Goal: Find contact information: Find contact information

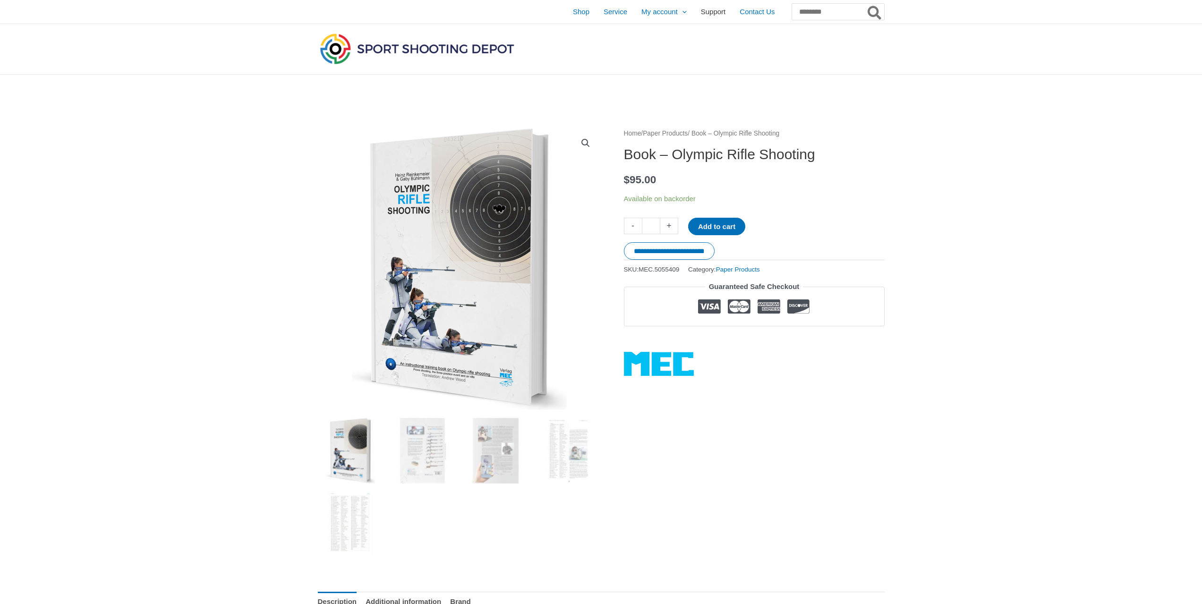
click at [701, 15] on span "Support" at bounding box center [713, 12] width 25 height 24
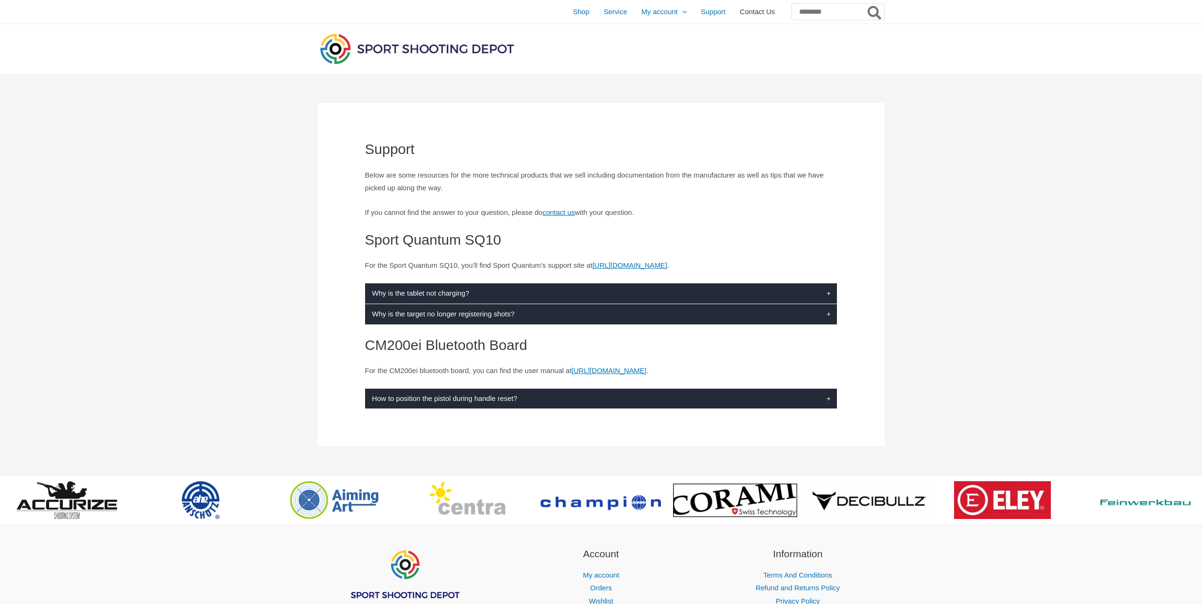
click at [740, 14] on span "Contact Us" at bounding box center [757, 12] width 35 height 24
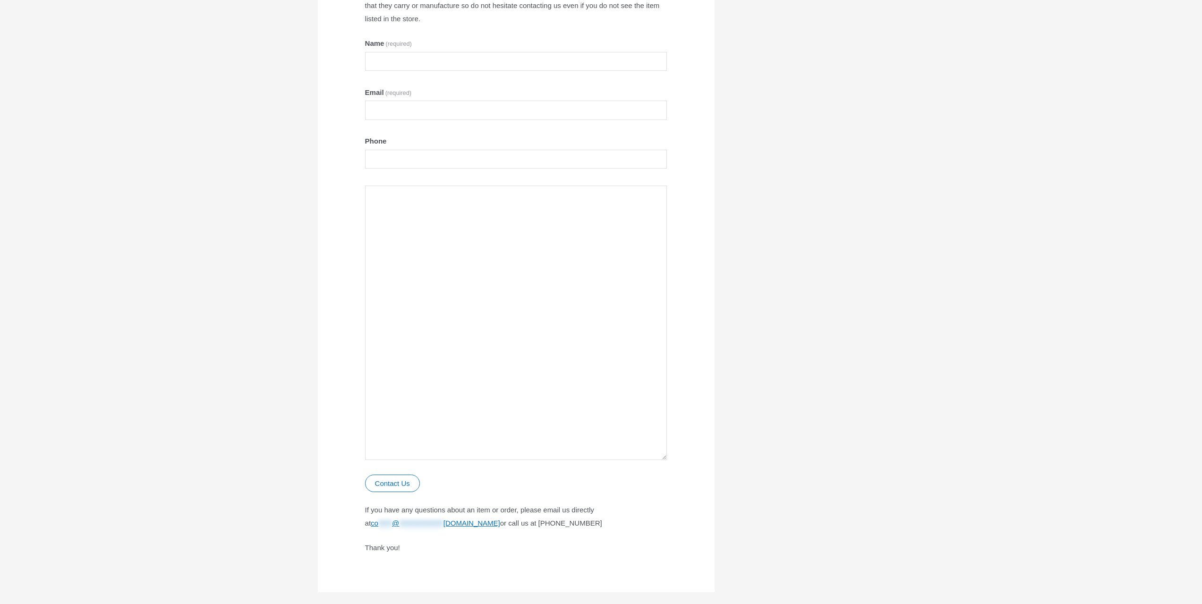
scroll to position [236, 0]
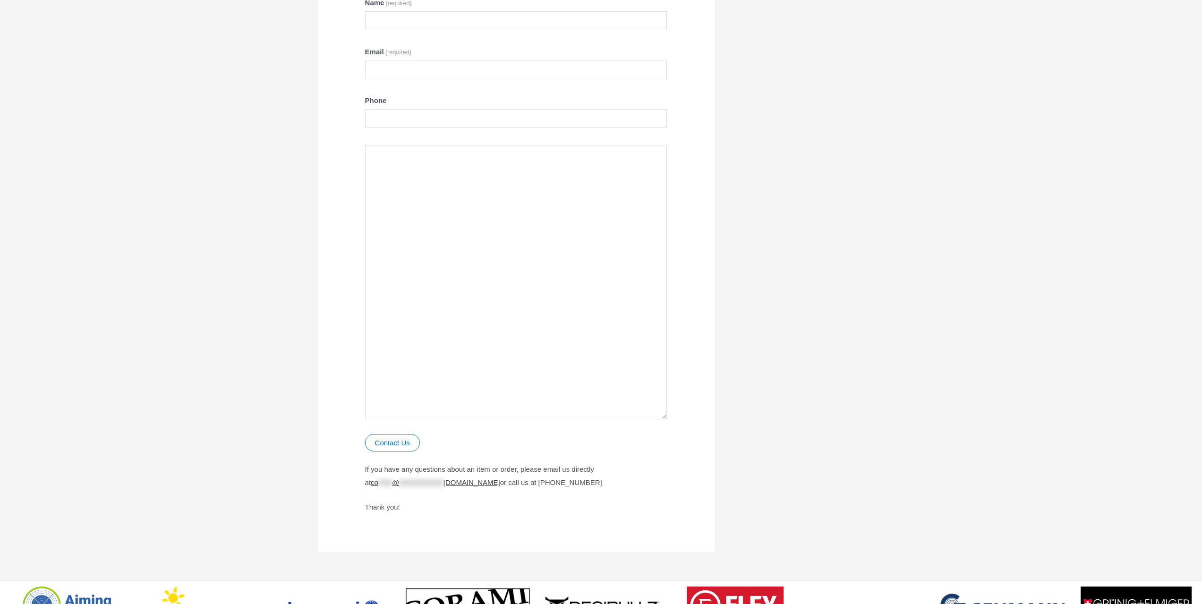
click at [483, 484] on span "**********" at bounding box center [435, 483] width 129 height 8
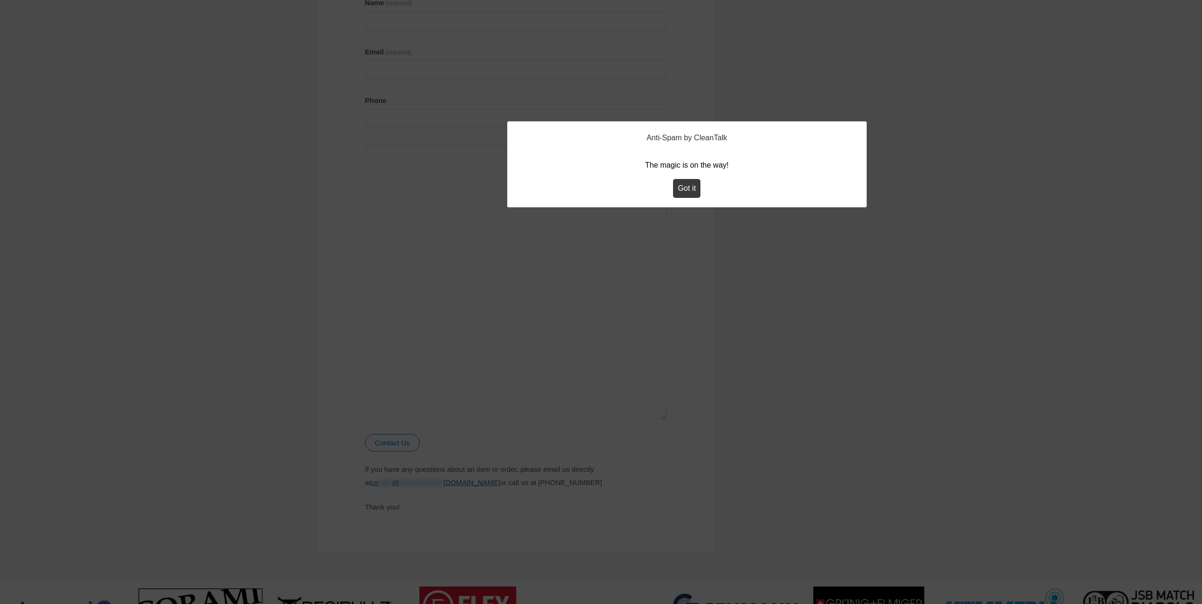
click at [693, 191] on button "Got it" at bounding box center [686, 188] width 27 height 19
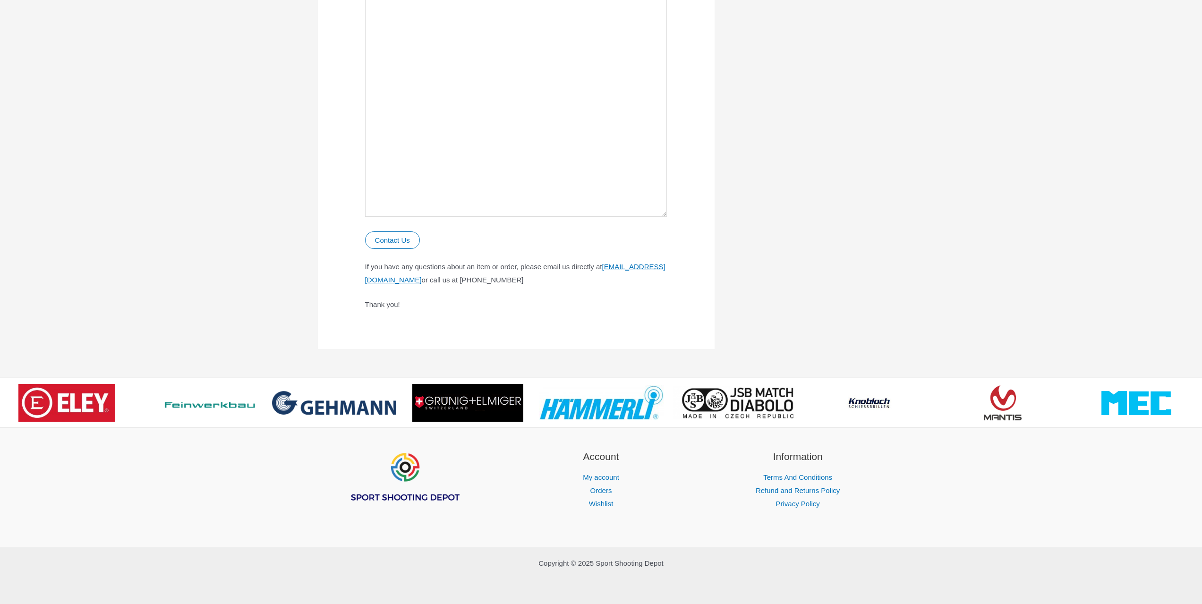
scroll to position [0, 0]
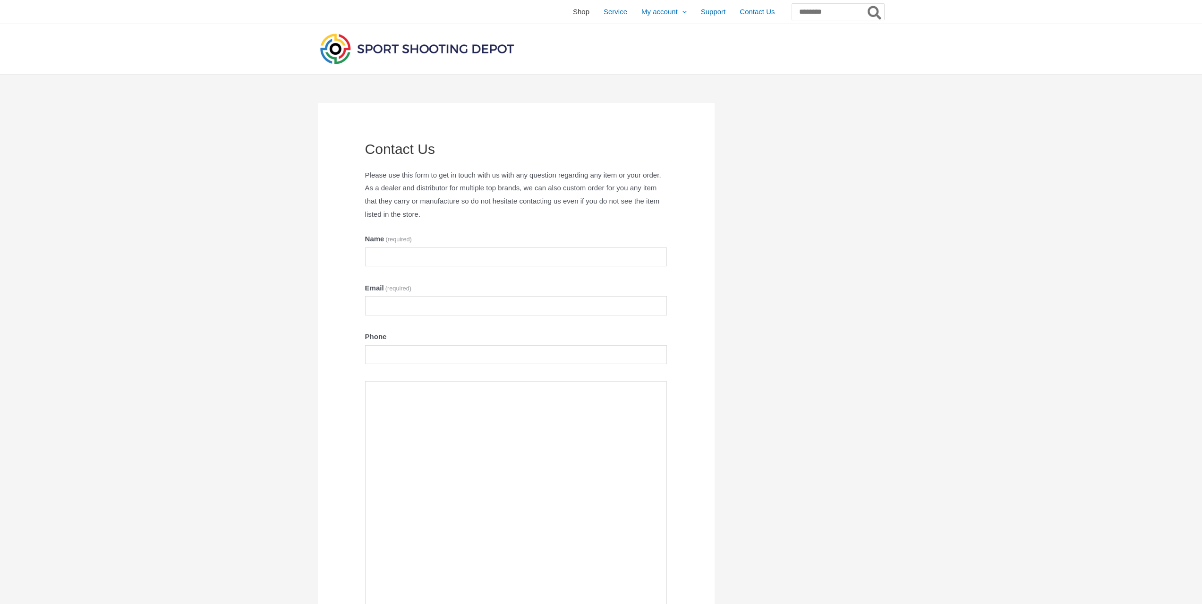
click at [573, 16] on span "Shop" at bounding box center [581, 12] width 17 height 24
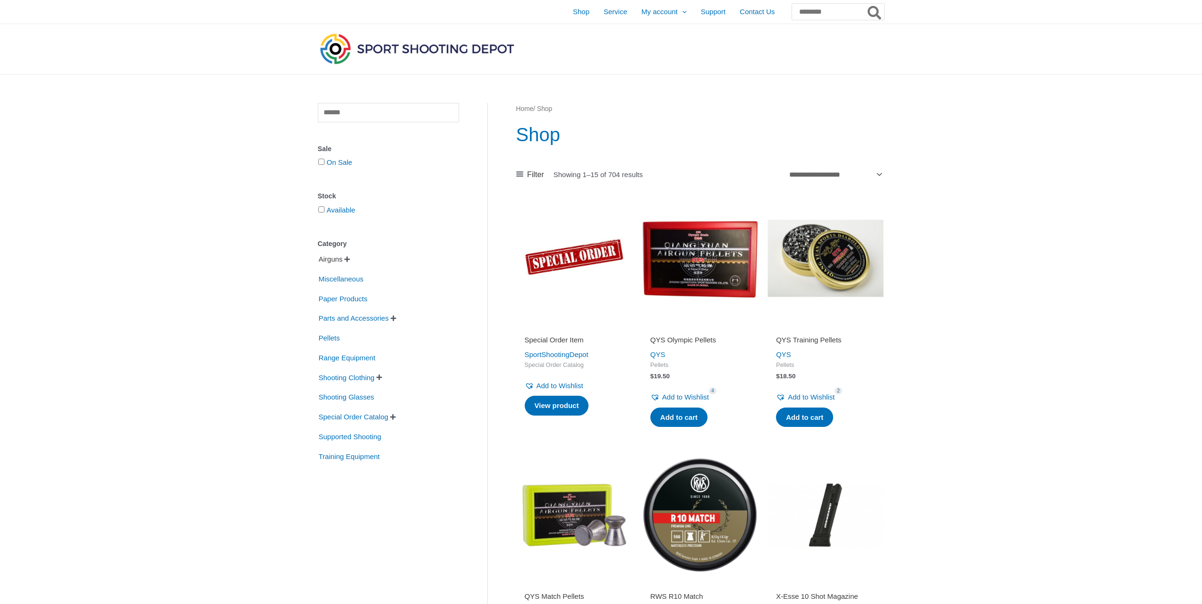
click at [338, 264] on span "Airguns" at bounding box center [331, 259] width 26 height 16
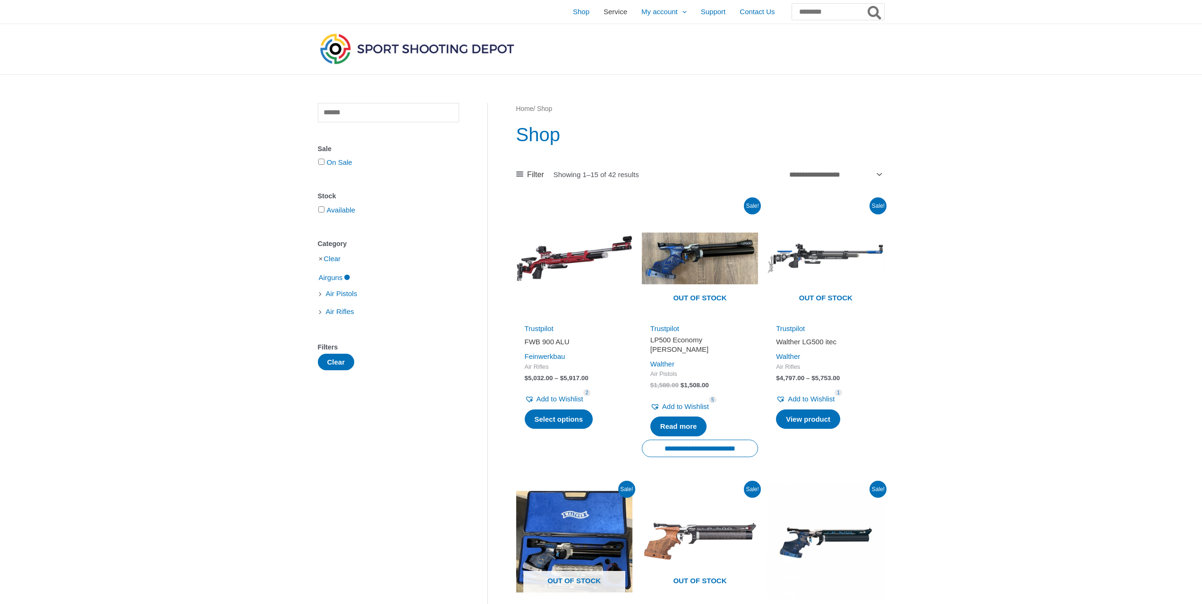
click at [604, 12] on span "Service" at bounding box center [616, 12] width 24 height 24
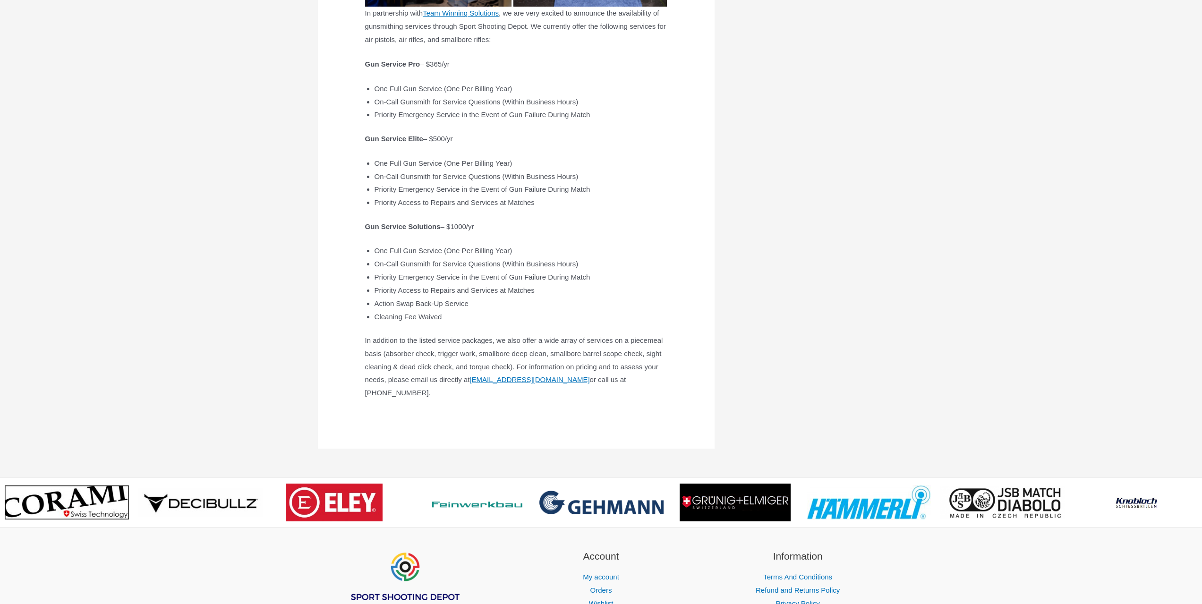
scroll to position [236, 0]
